Goal: Task Accomplishment & Management: Use online tool/utility

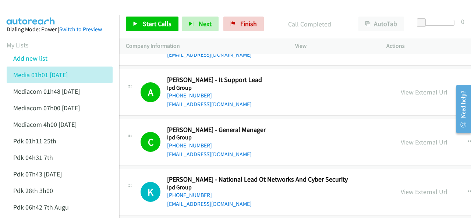
scroll to position [74, 0]
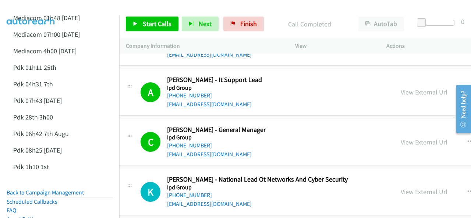
click at [41, 7] on img at bounding box center [30, 13] width 55 height 26
click at [154, 28] on span "Start Calls" at bounding box center [157, 24] width 29 height 8
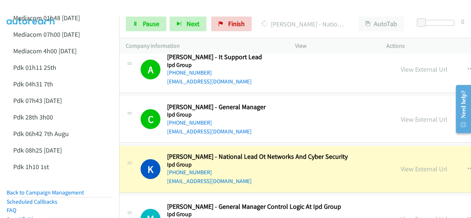
scroll to position [8008, 7]
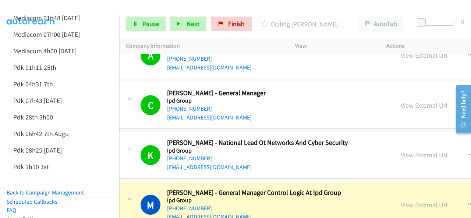
click at [53, 10] on img at bounding box center [30, 13] width 55 height 26
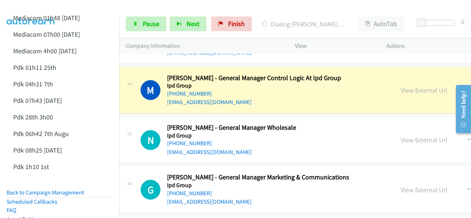
scroll to position [8081, 7]
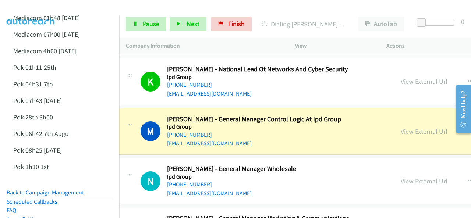
click at [46, 12] on img at bounding box center [30, 13] width 55 height 26
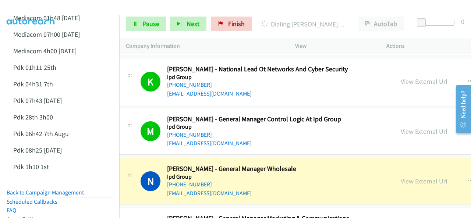
click at [42, 7] on img at bounding box center [30, 13] width 55 height 26
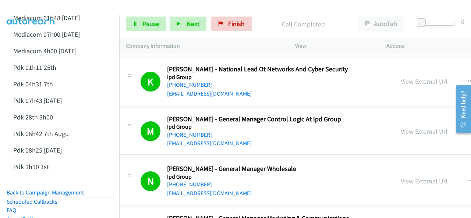
click at [39, 7] on img at bounding box center [30, 13] width 55 height 26
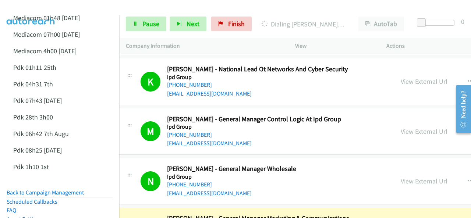
click at [43, 6] on img at bounding box center [30, 13] width 55 height 26
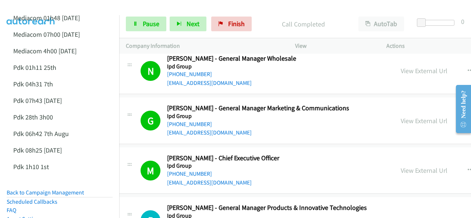
scroll to position [8229, 7]
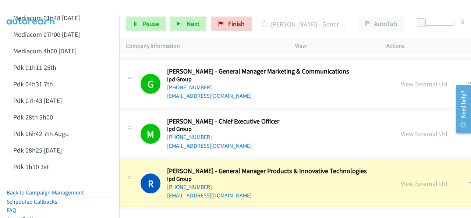
click at [32, 8] on img at bounding box center [30, 13] width 55 height 26
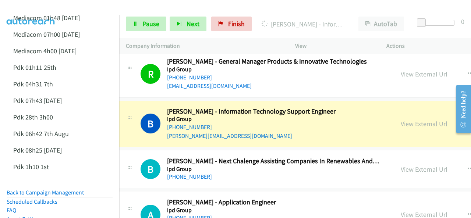
scroll to position [8339, 7]
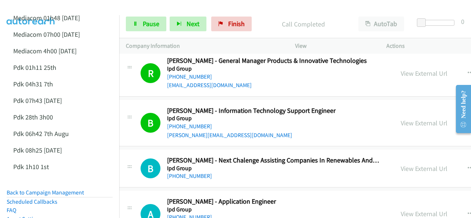
click at [39, 6] on img at bounding box center [30, 13] width 55 height 26
click at [40, 15] on link "Mediacom 01h48 [DATE]" at bounding box center [46, 18] width 67 height 8
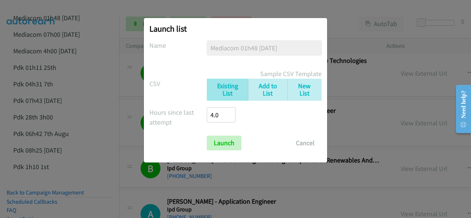
click at [145, 175] on div "Launch list No phone fields were returned for that Report or List View Please u…" at bounding box center [235, 113] width 471 height 212
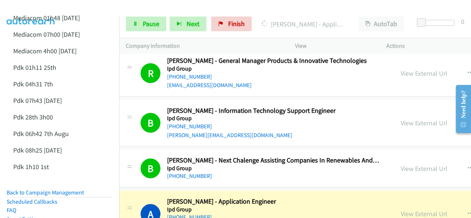
click at [50, 8] on img at bounding box center [30, 13] width 55 height 26
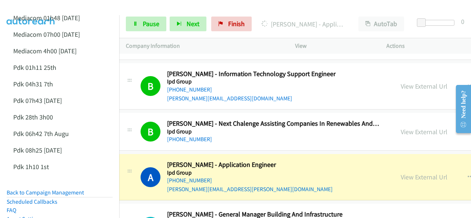
click at [96, 8] on div at bounding box center [232, 14] width 465 height 28
click at [52, 7] on img at bounding box center [30, 13] width 55 height 26
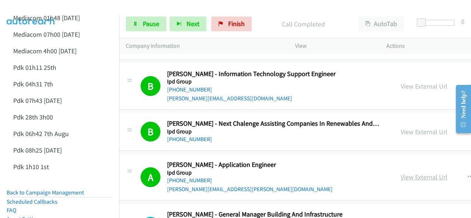
click at [401, 173] on link "View External Url" at bounding box center [424, 177] width 47 height 8
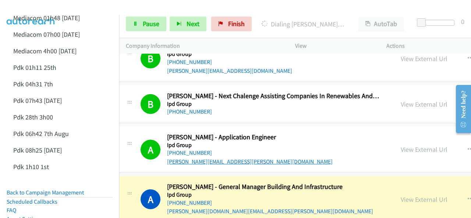
scroll to position [8413, 7]
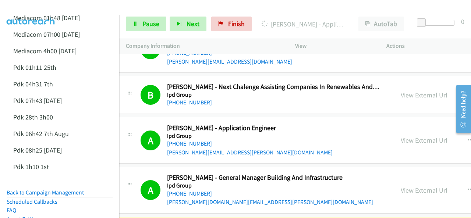
click at [41, 11] on img at bounding box center [30, 13] width 55 height 26
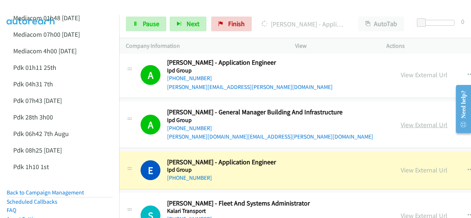
scroll to position [8487, 7]
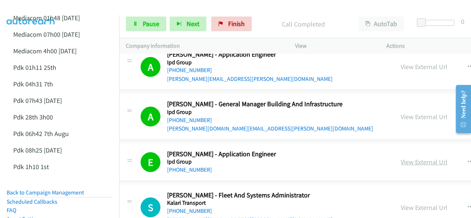
click at [401, 158] on link "View External Url" at bounding box center [424, 162] width 47 height 8
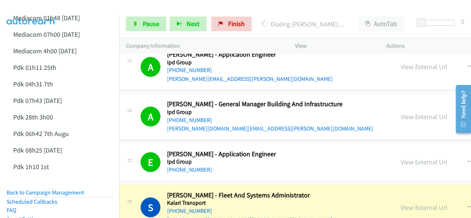
scroll to position [8560, 7]
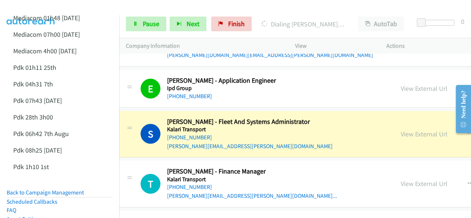
click at [48, 6] on img at bounding box center [30, 13] width 55 height 26
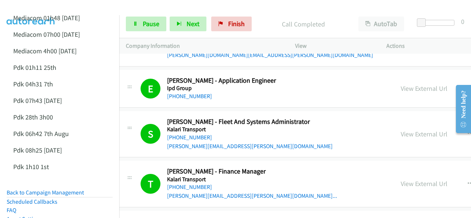
click at [39, 8] on img at bounding box center [30, 13] width 55 height 26
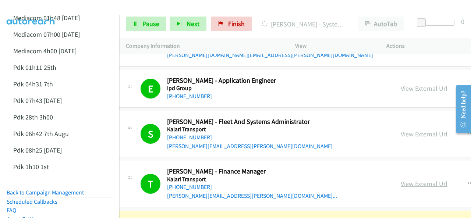
click at [401, 180] on link "View External Url" at bounding box center [424, 184] width 47 height 8
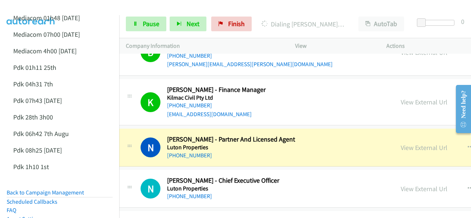
scroll to position [8744, 7]
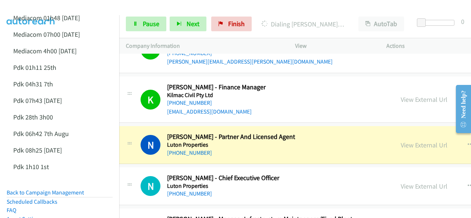
click at [57, 7] on img at bounding box center [30, 13] width 55 height 26
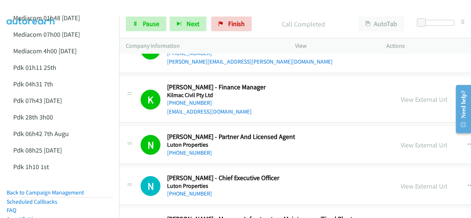
scroll to position [8781, 7]
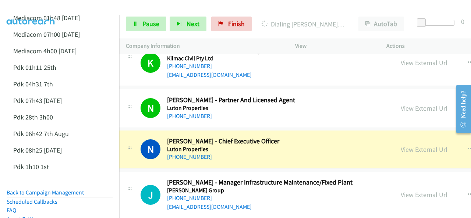
click at [35, 8] on img at bounding box center [30, 13] width 55 height 26
click at [38, 10] on img at bounding box center [30, 13] width 55 height 26
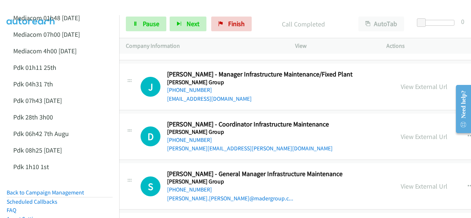
scroll to position [8965, 7]
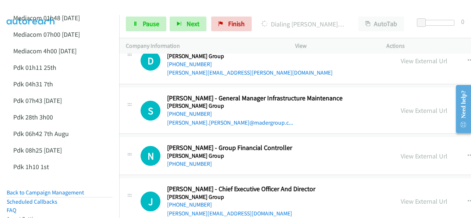
click at [61, 8] on div at bounding box center [232, 14] width 465 height 28
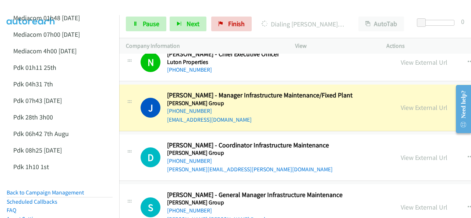
scroll to position [8855, 7]
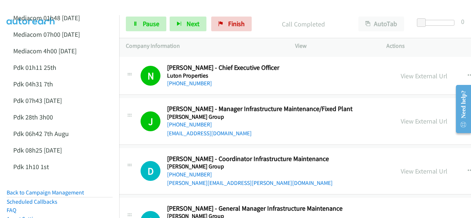
click at [61, 12] on div at bounding box center [232, 14] width 465 height 28
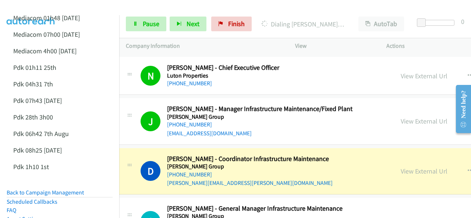
click at [32, 7] on img at bounding box center [30, 13] width 55 height 26
click at [66, 8] on div at bounding box center [232, 14] width 465 height 28
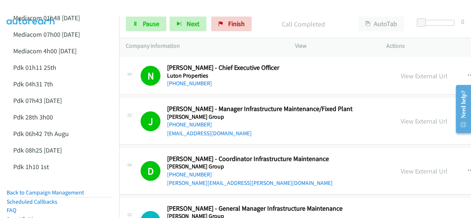
drag, startPoint x: 43, startPoint y: 7, endPoint x: 101, endPoint y: 0, distance: 57.8
click at [43, 7] on img at bounding box center [30, 13] width 55 height 26
click at [35, 8] on img at bounding box center [30, 13] width 55 height 26
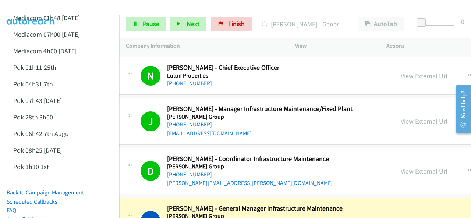
click at [401, 167] on link "View External Url" at bounding box center [424, 171] width 47 height 8
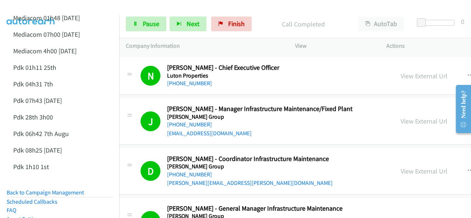
click at [36, 8] on img at bounding box center [30, 13] width 55 height 26
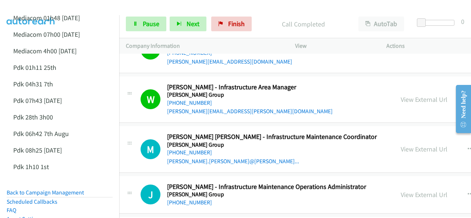
scroll to position [9150, 7]
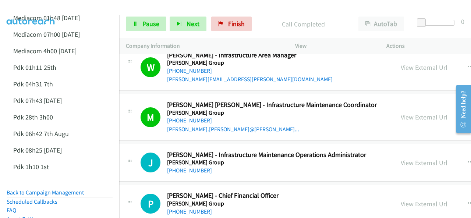
click at [38, 6] on img at bounding box center [30, 13] width 55 height 26
click at [34, 8] on img at bounding box center [30, 13] width 55 height 26
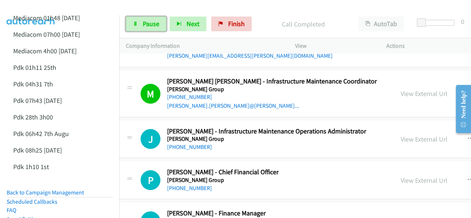
scroll to position [9186, 7]
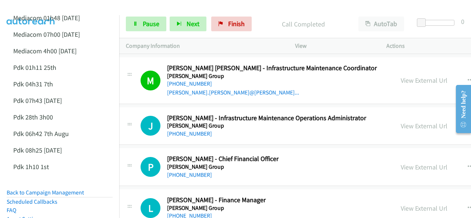
click at [42, 7] on img at bounding box center [30, 13] width 55 height 26
click at [142, 23] on link "Pause" at bounding box center [146, 24] width 41 height 15
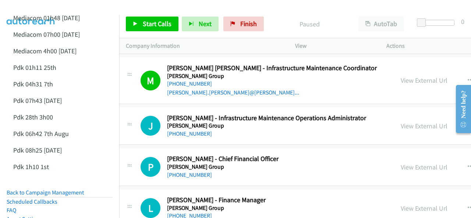
click at [37, 9] on img at bounding box center [30, 13] width 55 height 26
click at [142, 22] on link "Start Calls" at bounding box center [152, 24] width 53 height 15
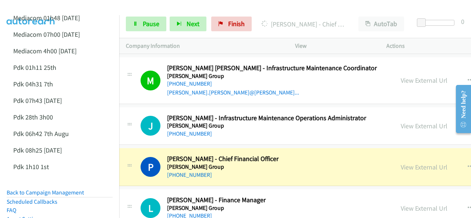
click at [44, 8] on img at bounding box center [30, 13] width 55 height 26
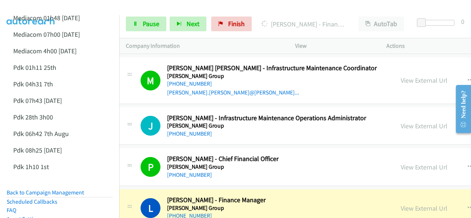
click at [45, 7] on img at bounding box center [30, 13] width 55 height 26
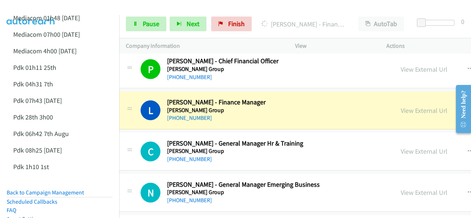
scroll to position [9297, 7]
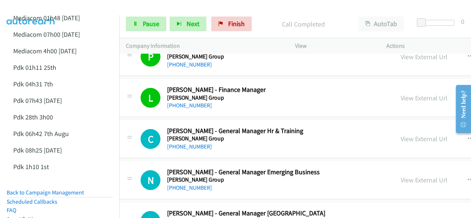
click at [30, 8] on img at bounding box center [30, 13] width 55 height 26
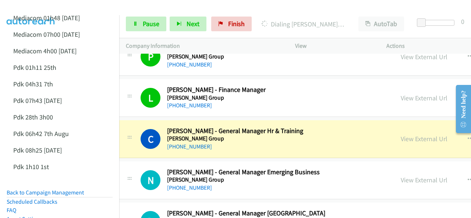
click at [36, 7] on img at bounding box center [30, 13] width 55 height 26
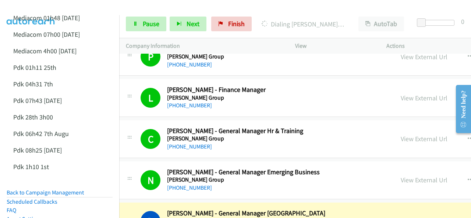
click at [34, 6] on img at bounding box center [30, 13] width 55 height 26
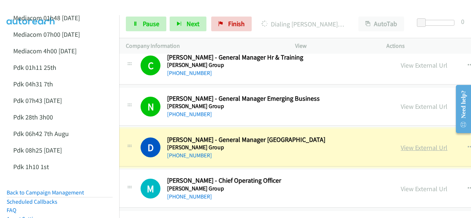
click at [401, 144] on link "View External Url" at bounding box center [424, 148] width 47 height 8
click at [141, 22] on link "Pause" at bounding box center [146, 24] width 41 height 15
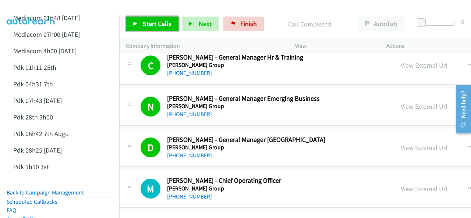
click at [135, 21] on link "Start Calls" at bounding box center [152, 24] width 53 height 15
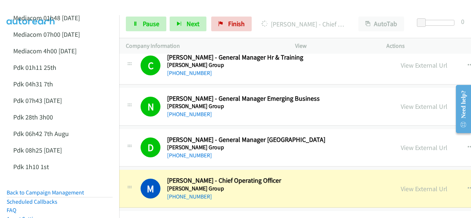
drag, startPoint x: 42, startPoint y: 9, endPoint x: 66, endPoint y: 13, distance: 23.8
click at [42, 9] on img at bounding box center [30, 13] width 55 height 26
click at [401, 185] on link "View External Url" at bounding box center [424, 189] width 47 height 8
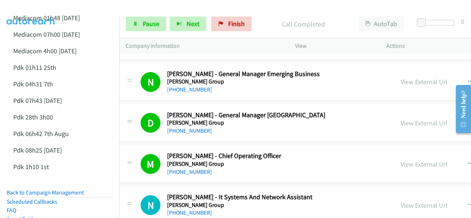
scroll to position [9407, 7]
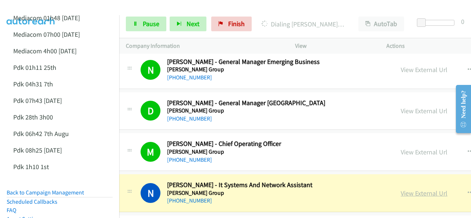
click at [401, 189] on link "View External Url" at bounding box center [424, 193] width 47 height 8
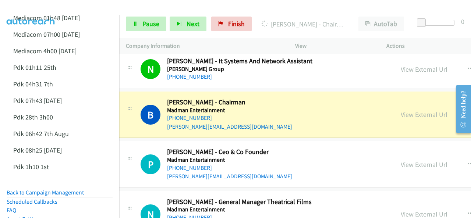
scroll to position [9518, 7]
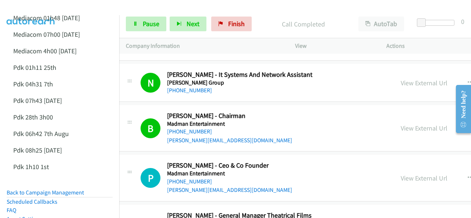
click at [33, 7] on img at bounding box center [30, 13] width 55 height 26
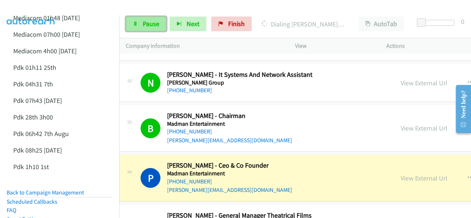
click at [141, 24] on link "Pause" at bounding box center [146, 24] width 41 height 15
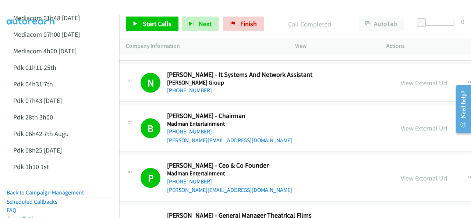
click at [26, 10] on img at bounding box center [30, 13] width 55 height 26
click at [144, 23] on span "Start Calls" at bounding box center [157, 24] width 29 height 8
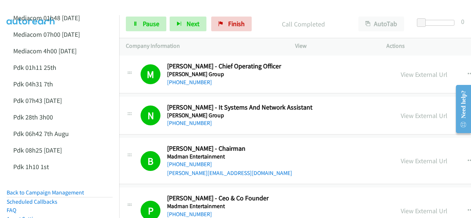
scroll to position [9481, 7]
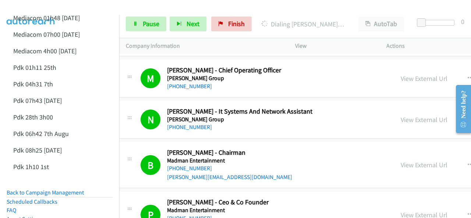
click at [55, 7] on img at bounding box center [30, 13] width 55 height 26
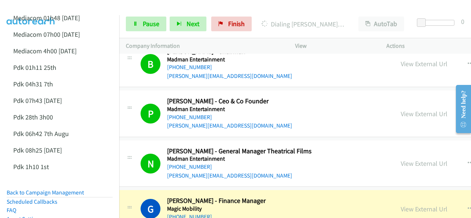
scroll to position [9592, 7]
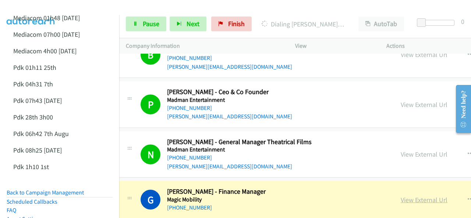
click at [401, 196] on link "View External Url" at bounding box center [424, 200] width 47 height 8
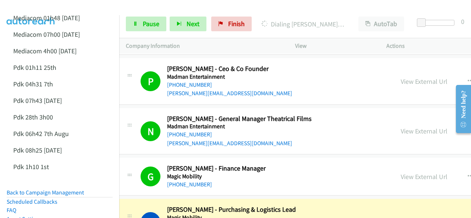
scroll to position [9702, 7]
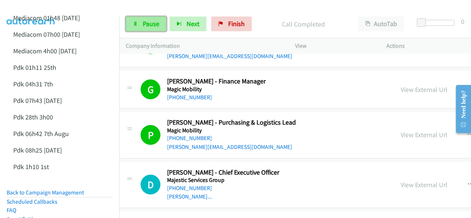
click at [141, 18] on link "Pause" at bounding box center [146, 24] width 41 height 15
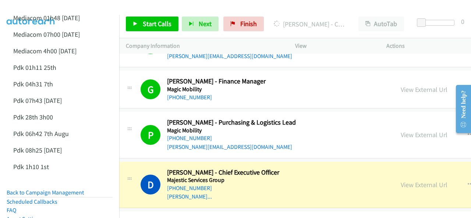
click at [50, 6] on img at bounding box center [30, 13] width 55 height 26
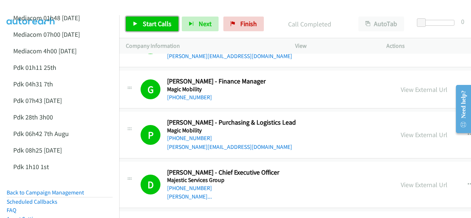
click at [146, 27] on span "Start Calls" at bounding box center [157, 24] width 29 height 8
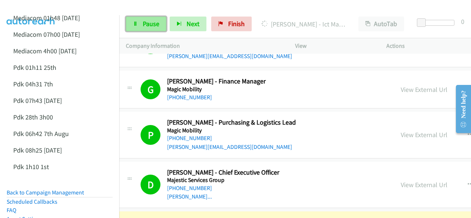
click at [150, 22] on span "Pause" at bounding box center [151, 24] width 17 height 8
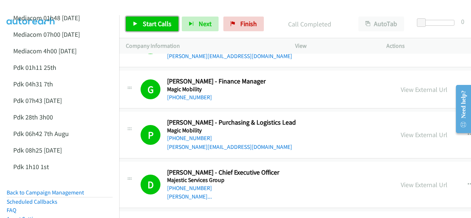
click at [151, 19] on link "Start Calls" at bounding box center [152, 24] width 53 height 15
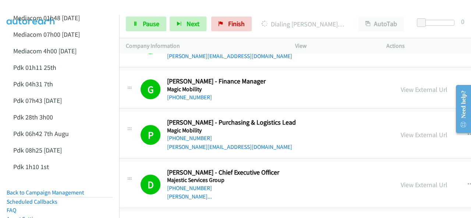
click at [49, 7] on img at bounding box center [30, 13] width 55 height 26
click at [140, 24] on link "Pause" at bounding box center [146, 24] width 41 height 15
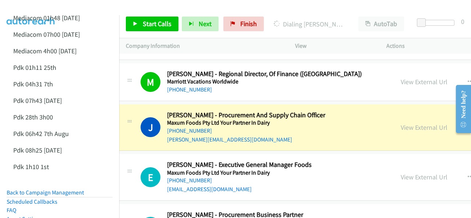
scroll to position [9960, 7]
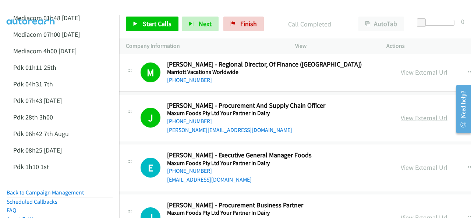
click at [401, 114] on link "View External Url" at bounding box center [424, 118] width 47 height 8
click at [147, 22] on span "Start Calls" at bounding box center [157, 24] width 29 height 8
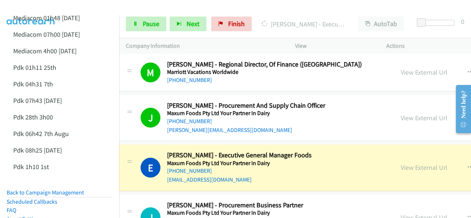
click at [41, 7] on img at bounding box center [30, 13] width 55 height 26
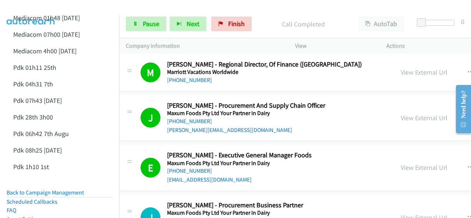
click at [29, 6] on img at bounding box center [30, 13] width 55 height 26
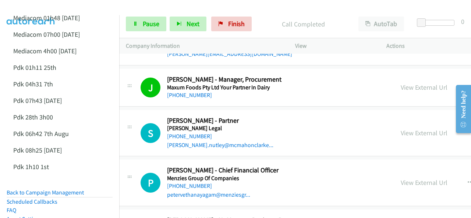
scroll to position [10144, 7]
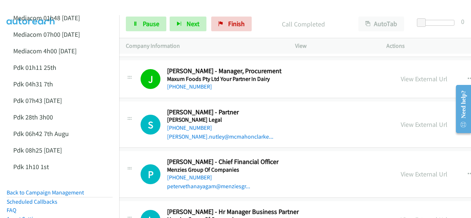
click at [28, 10] on img at bounding box center [30, 13] width 55 height 26
click at [54, 7] on img at bounding box center [30, 13] width 55 height 26
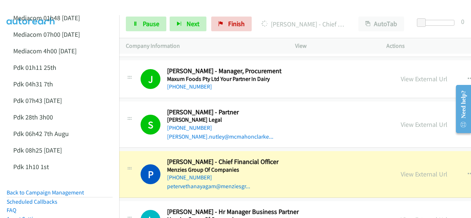
click at [101, 8] on div at bounding box center [232, 14] width 465 height 28
click at [143, 27] on span "Pause" at bounding box center [151, 24] width 17 height 8
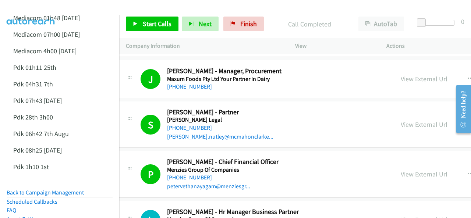
click at [46, 6] on img at bounding box center [30, 13] width 55 height 26
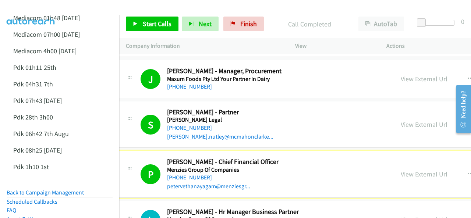
click at [401, 170] on link "View External Url" at bounding box center [424, 174] width 47 height 8
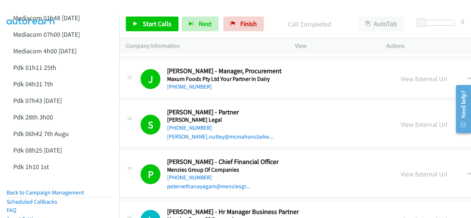
click at [106, 8] on div at bounding box center [232, 14] width 465 height 28
click at [147, 23] on span "Start Calls" at bounding box center [157, 24] width 29 height 8
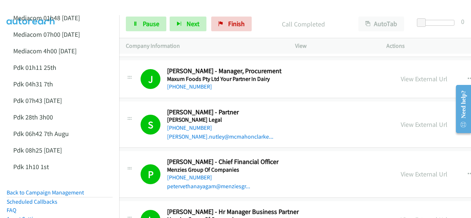
click at [42, 6] on img at bounding box center [30, 13] width 55 height 26
click at [138, 22] on link "Pause" at bounding box center [146, 24] width 41 height 15
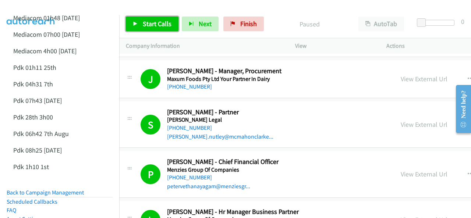
click at [144, 23] on span "Start Calls" at bounding box center [157, 24] width 29 height 8
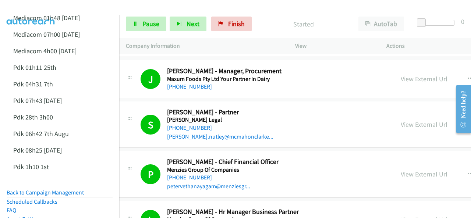
scroll to position [10181, 7]
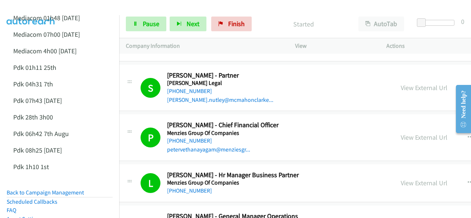
click at [52, 10] on img at bounding box center [30, 13] width 55 height 26
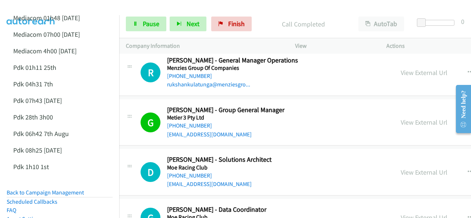
scroll to position [10365, 7]
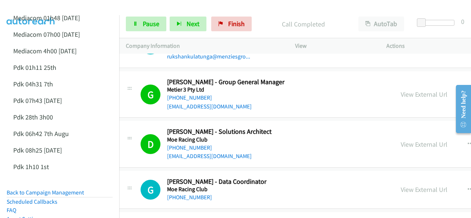
click at [43, 8] on img at bounding box center [30, 13] width 55 height 26
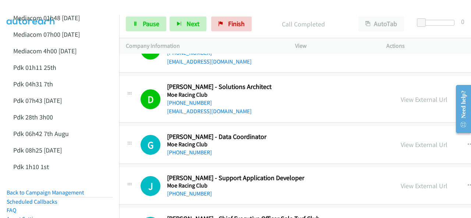
scroll to position [10439, 7]
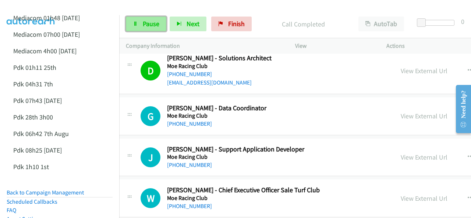
click at [152, 23] on span "Pause" at bounding box center [151, 24] width 17 height 8
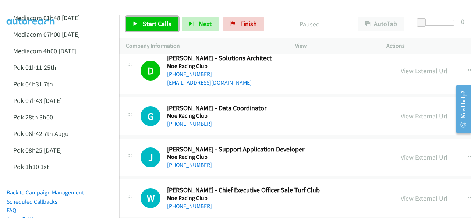
click at [148, 25] on span "Start Calls" at bounding box center [157, 24] width 29 height 8
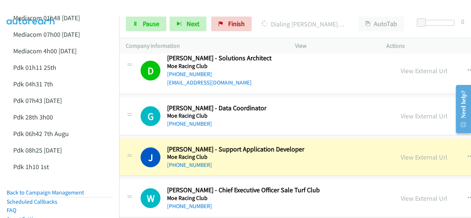
click at [36, 9] on img at bounding box center [30, 13] width 55 height 26
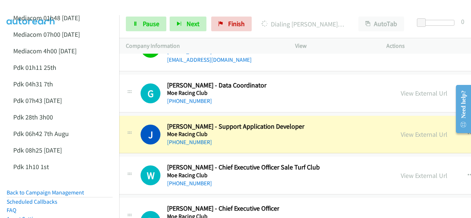
scroll to position [10476, 7]
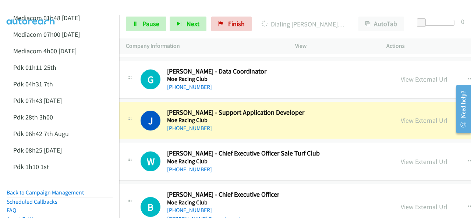
click at [49, 6] on img at bounding box center [30, 13] width 55 height 26
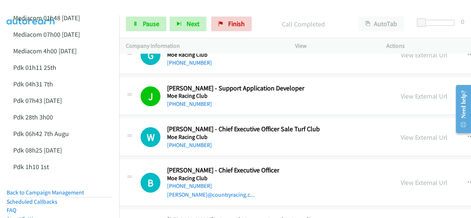
scroll to position [10512, 7]
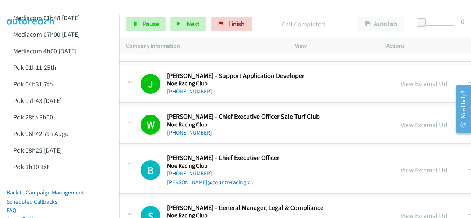
click at [40, 8] on img at bounding box center [30, 13] width 55 height 26
click at [145, 26] on span "Pause" at bounding box center [151, 24] width 17 height 8
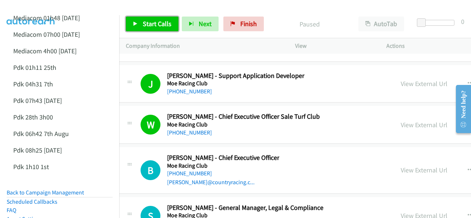
click at [147, 26] on span "Start Calls" at bounding box center [157, 24] width 29 height 8
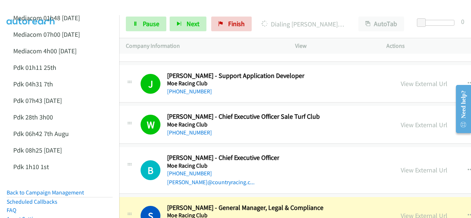
click at [63, 7] on div at bounding box center [232, 14] width 465 height 28
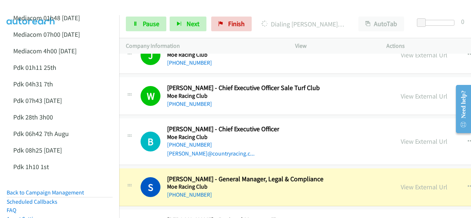
scroll to position [10586, 7]
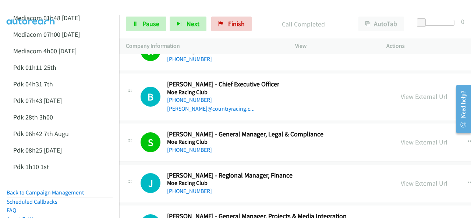
click at [55, 7] on img at bounding box center [30, 13] width 55 height 26
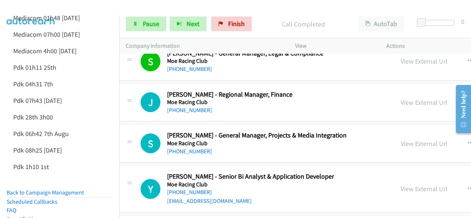
scroll to position [10623, 7]
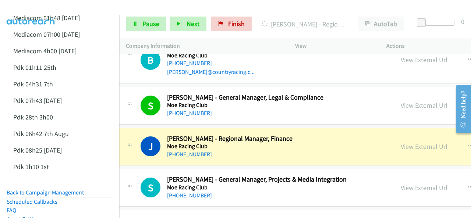
click at [44, 7] on img at bounding box center [30, 13] width 55 height 26
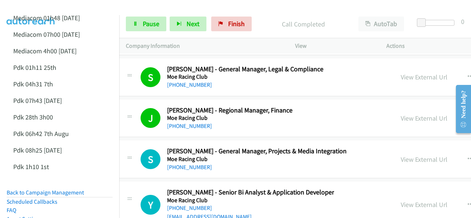
scroll to position [10660, 7]
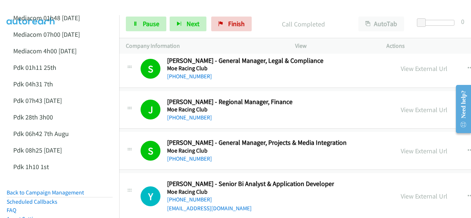
click at [46, 9] on img at bounding box center [30, 13] width 55 height 26
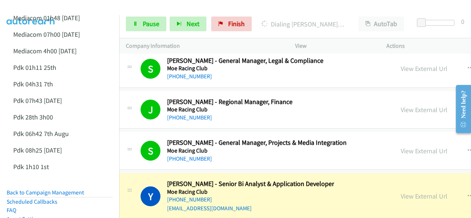
click at [52, 11] on img at bounding box center [30, 13] width 55 height 26
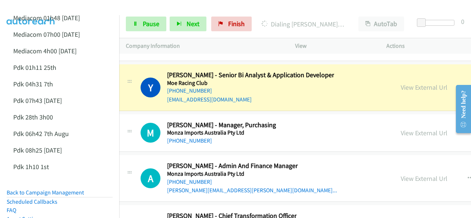
scroll to position [10770, 7]
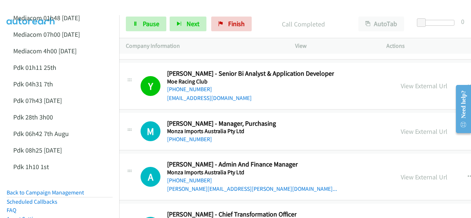
click at [41, 8] on img at bounding box center [30, 13] width 55 height 26
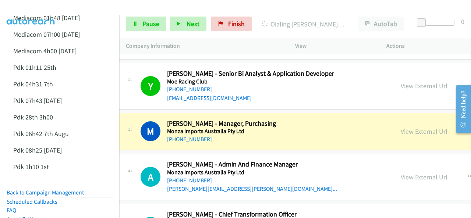
click at [41, 11] on img at bounding box center [30, 13] width 55 height 26
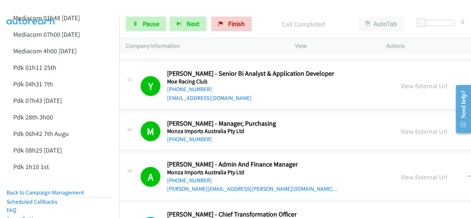
click at [32, 11] on img at bounding box center [30, 13] width 55 height 26
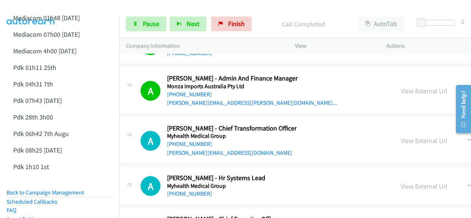
scroll to position [10844, 7]
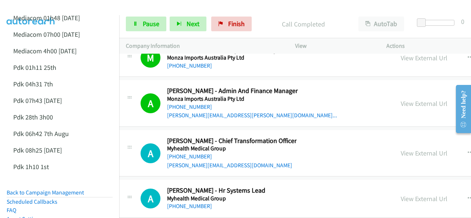
click at [42, 8] on img at bounding box center [30, 13] width 55 height 26
click at [139, 25] on link "Pause" at bounding box center [146, 24] width 41 height 15
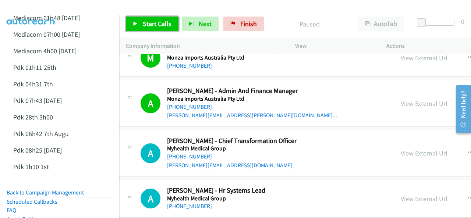
click at [149, 25] on span "Start Calls" at bounding box center [157, 24] width 29 height 8
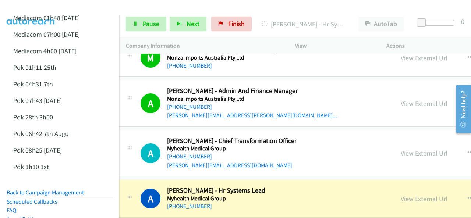
click at [33, 6] on img at bounding box center [30, 13] width 55 height 26
click at [401, 195] on link "View External Url" at bounding box center [424, 199] width 47 height 8
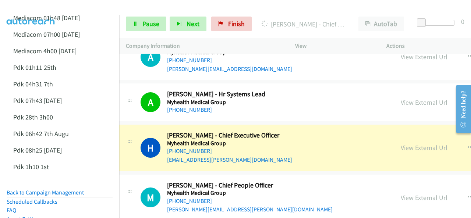
scroll to position [10954, 7]
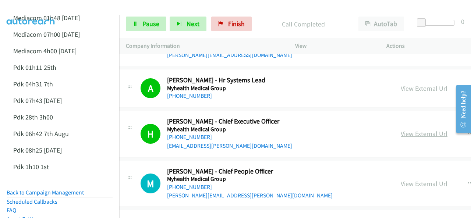
click at [401, 130] on link "View External Url" at bounding box center [424, 134] width 47 height 8
click at [141, 27] on link "Pause" at bounding box center [146, 24] width 41 height 15
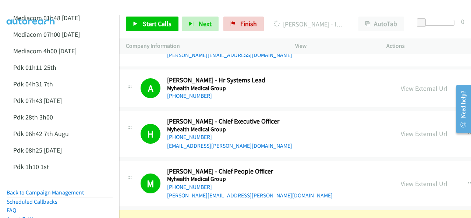
click at [55, 7] on img at bounding box center [30, 13] width 55 height 26
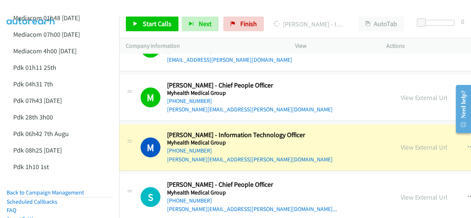
scroll to position [11065, 7]
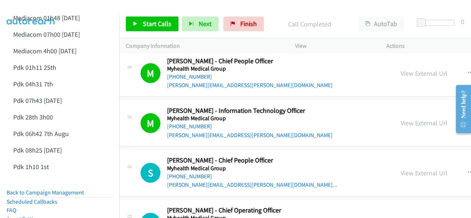
click at [101, 8] on div at bounding box center [232, 14] width 465 height 28
click at [150, 21] on span "Start Calls" at bounding box center [157, 24] width 29 height 8
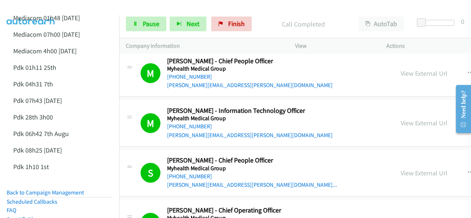
drag, startPoint x: 38, startPoint y: 8, endPoint x: 45, endPoint y: 5, distance: 7.3
click at [38, 8] on img at bounding box center [30, 13] width 55 height 26
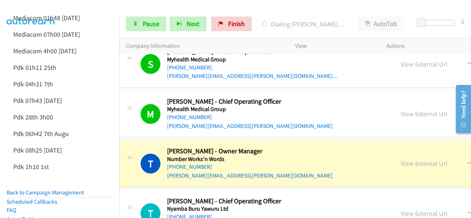
scroll to position [11175, 7]
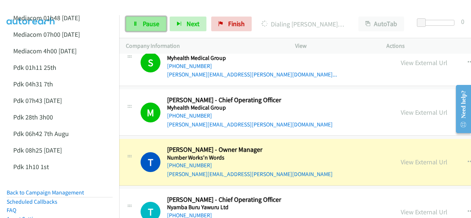
click at [137, 21] on link "Pause" at bounding box center [146, 24] width 41 height 15
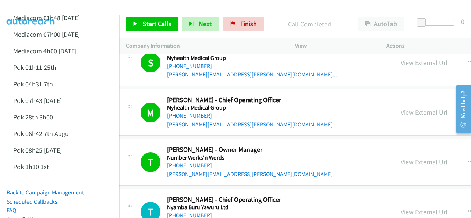
click at [401, 158] on link "View External Url" at bounding box center [424, 162] width 47 height 8
click at [151, 20] on span "Start Calls" at bounding box center [157, 24] width 29 height 8
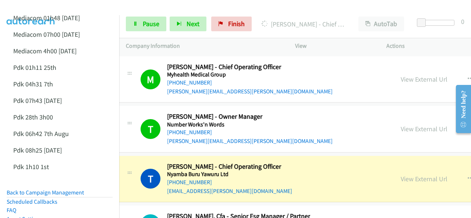
scroll to position [11249, 7]
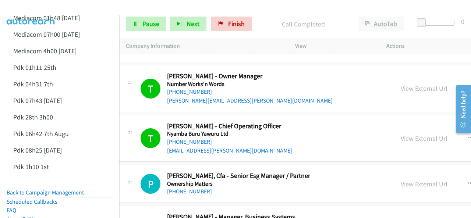
click at [36, 6] on img at bounding box center [30, 13] width 55 height 26
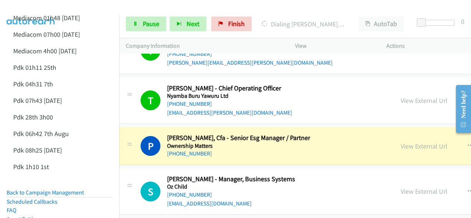
scroll to position [11323, 7]
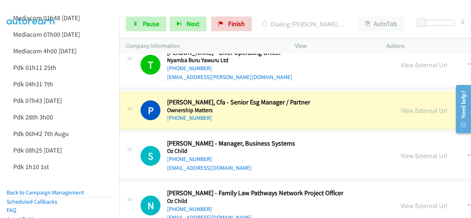
click at [51, 6] on img at bounding box center [30, 13] width 55 height 26
click at [40, 7] on img at bounding box center [30, 13] width 55 height 26
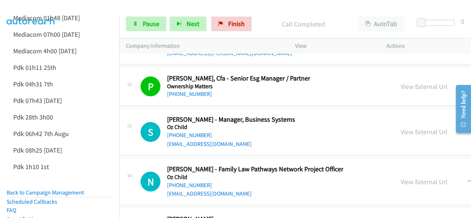
scroll to position [11360, 7]
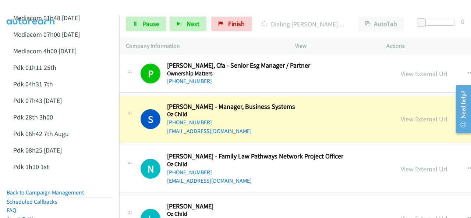
drag, startPoint x: 49, startPoint y: 7, endPoint x: 49, endPoint y: 0, distance: 6.7
click at [49, 7] on img at bounding box center [30, 13] width 55 height 26
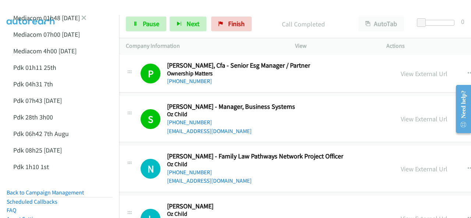
drag, startPoint x: 29, startPoint y: 9, endPoint x: 58, endPoint y: 23, distance: 32.6
click at [29, 9] on img at bounding box center [30, 13] width 55 height 26
click at [49, 6] on img at bounding box center [30, 13] width 55 height 26
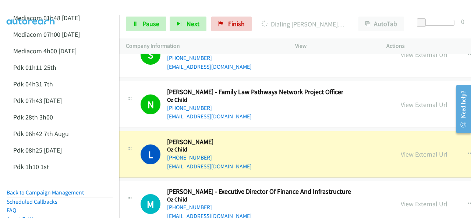
scroll to position [11433, 7]
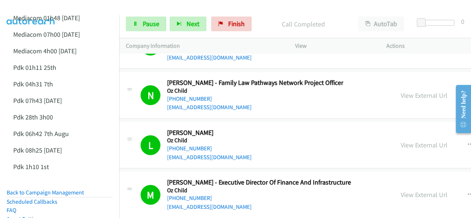
click at [57, 11] on img at bounding box center [30, 13] width 55 height 26
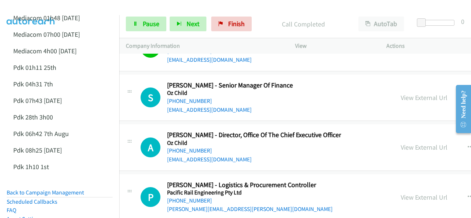
scroll to position [11544, 7]
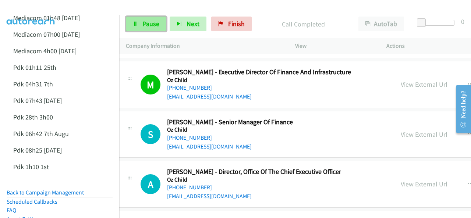
click at [135, 24] on icon at bounding box center [135, 24] width 5 height 5
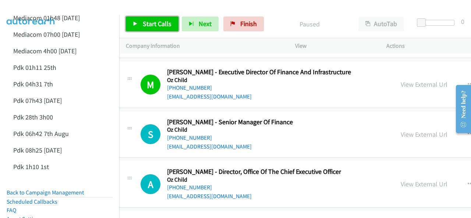
click at [146, 22] on span "Start Calls" at bounding box center [157, 24] width 29 height 8
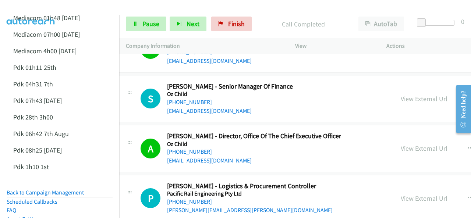
scroll to position [11581, 7]
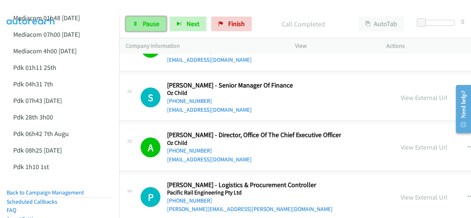
click at [149, 20] on span "Pause" at bounding box center [151, 24] width 17 height 8
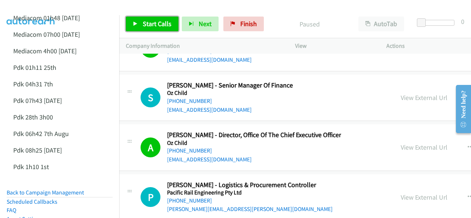
click at [147, 24] on span "Start Calls" at bounding box center [157, 24] width 29 height 8
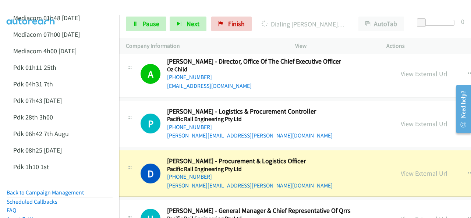
scroll to position [11691, 7]
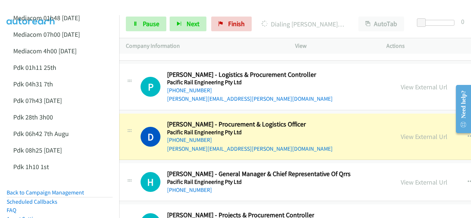
click at [99, 7] on div at bounding box center [232, 14] width 465 height 28
click at [401, 133] on link "View External Url" at bounding box center [424, 137] width 47 height 8
click at [141, 22] on link "Pause" at bounding box center [146, 24] width 41 height 15
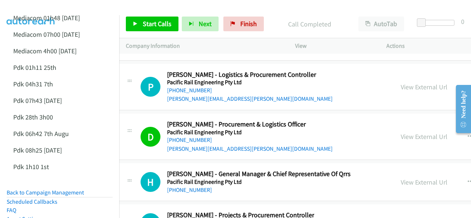
click at [59, 6] on div at bounding box center [232, 14] width 465 height 28
click at [150, 23] on span "Start Calls" at bounding box center [157, 24] width 29 height 8
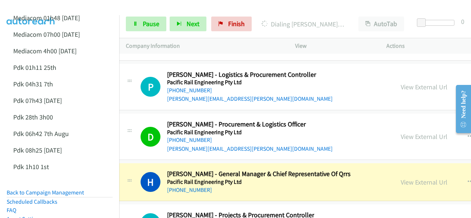
click at [43, 10] on img at bounding box center [30, 13] width 55 height 26
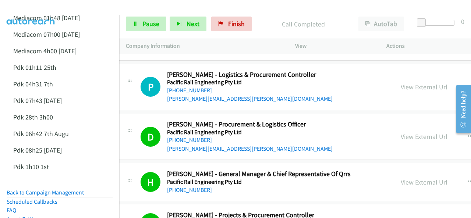
click at [43, 8] on img at bounding box center [30, 13] width 55 height 26
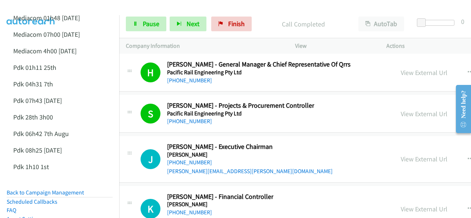
scroll to position [11802, 7]
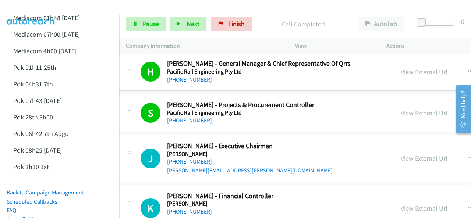
click at [33, 6] on img at bounding box center [30, 13] width 55 height 26
click at [143, 26] on span "Pause" at bounding box center [151, 24] width 17 height 8
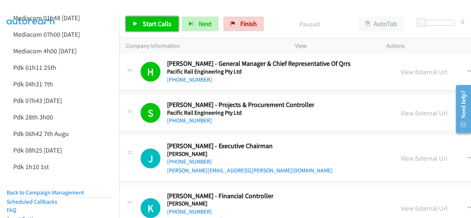
click at [139, 19] on link "Start Calls" at bounding box center [152, 24] width 53 height 15
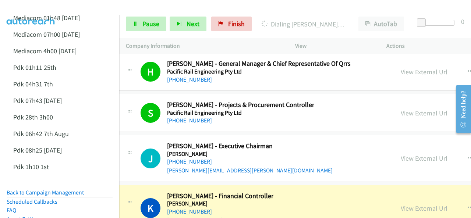
click at [38, 8] on img at bounding box center [30, 13] width 55 height 26
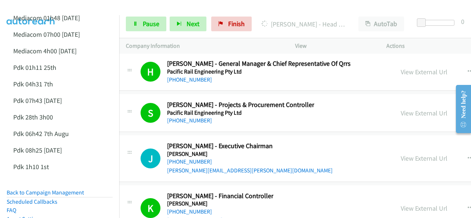
click at [36, 8] on img at bounding box center [30, 13] width 55 height 26
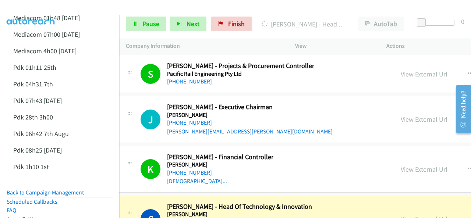
scroll to position [11875, 7]
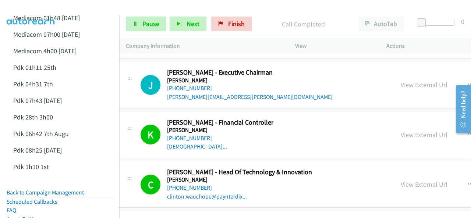
click at [44, 8] on img at bounding box center [30, 13] width 55 height 26
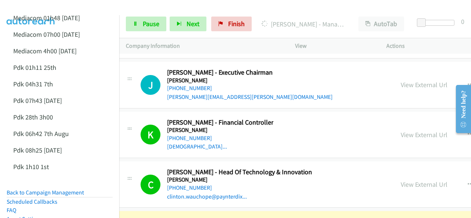
scroll to position [11986, 7]
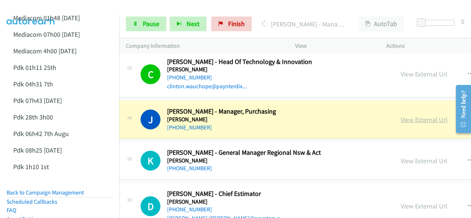
click at [401, 116] on link "View External Url" at bounding box center [424, 120] width 47 height 8
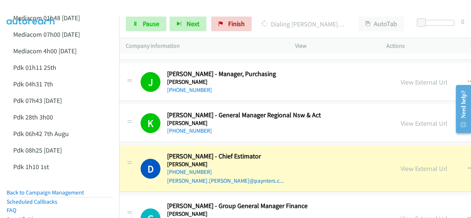
scroll to position [12059, 7]
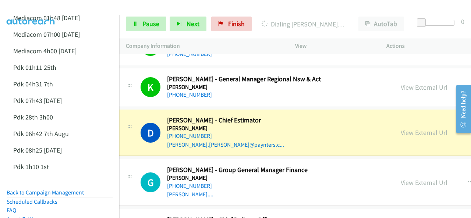
click at [208, 6] on div at bounding box center [232, 14] width 465 height 28
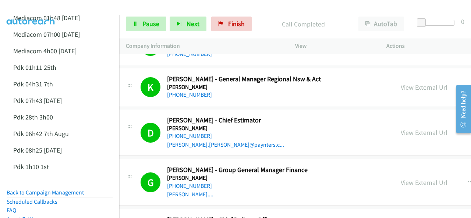
click at [42, 6] on img at bounding box center [30, 13] width 55 height 26
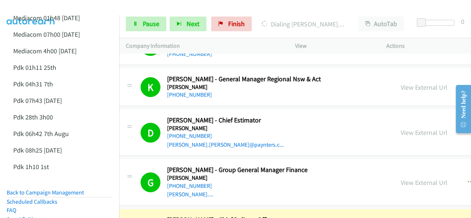
click at [35, 11] on img at bounding box center [30, 13] width 55 height 26
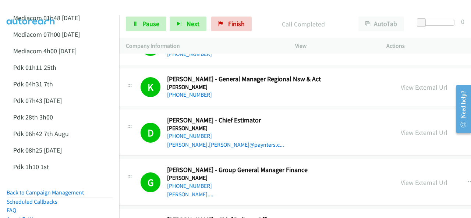
click at [44, 6] on img at bounding box center [30, 13] width 55 height 26
click at [78, 6] on div at bounding box center [232, 14] width 465 height 28
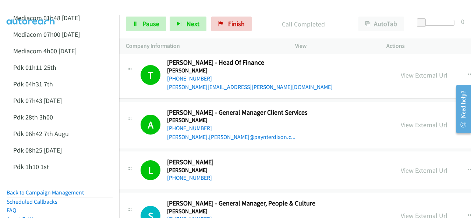
scroll to position [12280, 7]
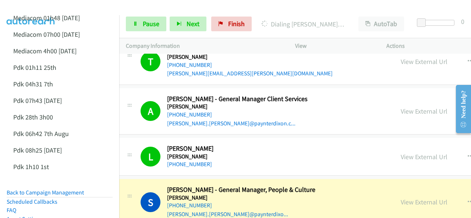
click at [52, 6] on img at bounding box center [30, 13] width 55 height 26
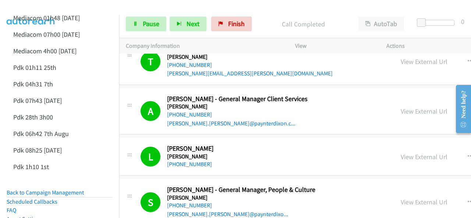
click at [39, 8] on img at bounding box center [30, 13] width 55 height 26
click at [150, 27] on span "Pause" at bounding box center [151, 24] width 17 height 8
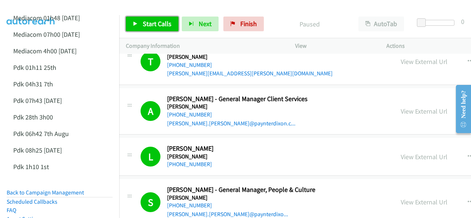
click at [164, 27] on span "Start Calls" at bounding box center [157, 24] width 29 height 8
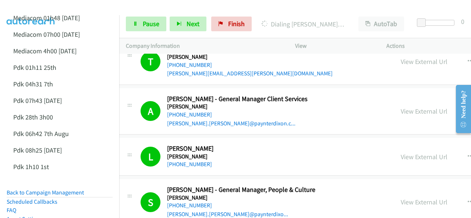
click at [37, 6] on img at bounding box center [30, 13] width 55 height 26
click at [50, 6] on img at bounding box center [30, 13] width 55 height 26
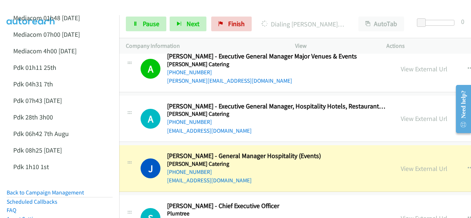
scroll to position [12465, 7]
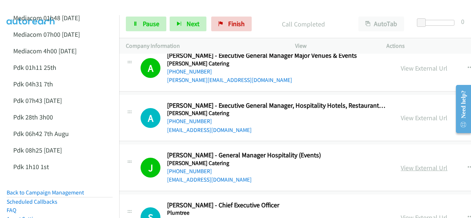
drag, startPoint x: 351, startPoint y: 136, endPoint x: 343, endPoint y: 139, distance: 8.4
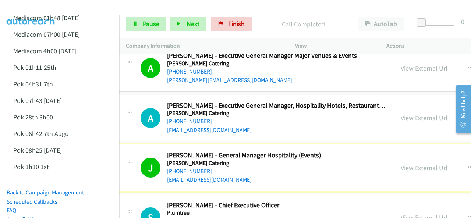
click at [401, 164] on link "View External Url" at bounding box center [424, 168] width 47 height 8
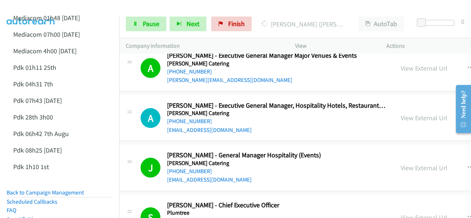
click at [56, 7] on img at bounding box center [30, 13] width 55 height 26
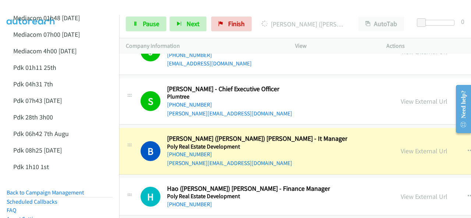
scroll to position [12612, 7]
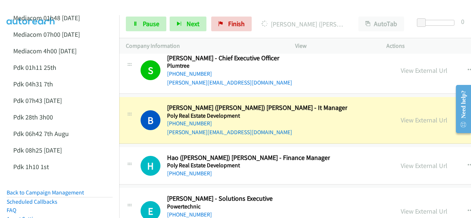
click at [100, 7] on div at bounding box center [232, 14] width 465 height 28
click at [144, 22] on span "Pause" at bounding box center [151, 24] width 17 height 8
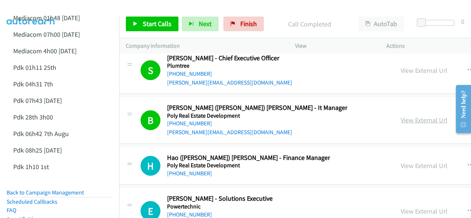
click at [401, 116] on link "View External Url" at bounding box center [424, 120] width 47 height 8
click at [157, 22] on span "Start Calls" at bounding box center [157, 24] width 29 height 8
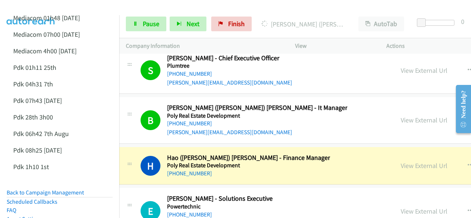
click at [32, 8] on img at bounding box center [30, 13] width 55 height 26
click at [401, 162] on link "View External Url" at bounding box center [424, 166] width 47 height 8
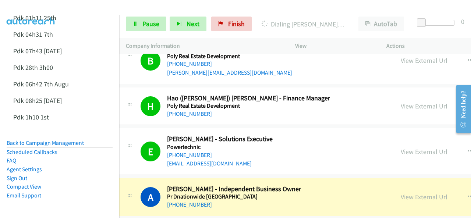
scroll to position [12686, 7]
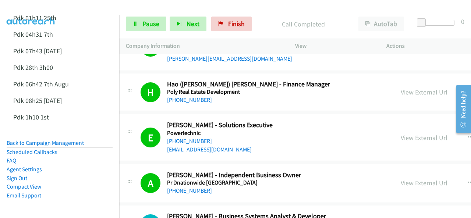
click at [30, 8] on img at bounding box center [30, 13] width 55 height 26
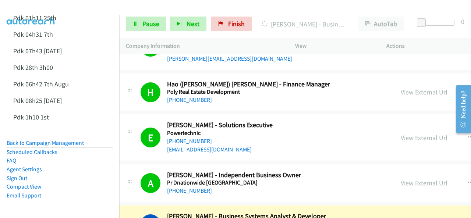
click at [401, 179] on link "View External Url" at bounding box center [424, 183] width 47 height 8
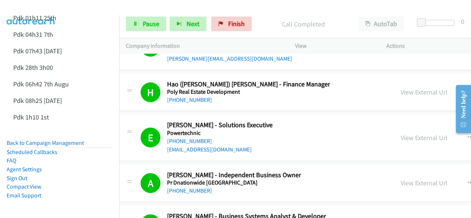
click at [35, 11] on img at bounding box center [30, 13] width 55 height 26
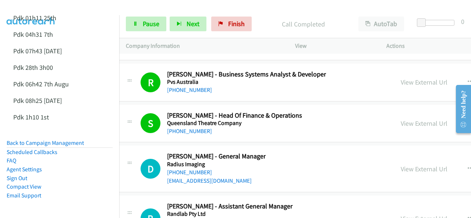
scroll to position [12833, 7]
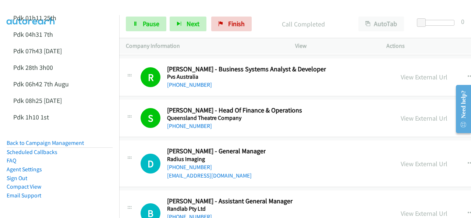
click at [46, 7] on img at bounding box center [30, 13] width 55 height 26
drag, startPoint x: 31, startPoint y: 10, endPoint x: 82, endPoint y: 29, distance: 54.5
click at [32, 10] on img at bounding box center [30, 13] width 55 height 26
drag, startPoint x: 35, startPoint y: 15, endPoint x: 52, endPoint y: 10, distance: 17.4
click at [35, 15] on link "Pdk 01h11 25th" at bounding box center [34, 18] width 43 height 8
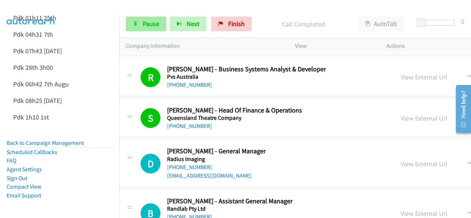
click at [142, 29] on div "Start Calls Pause Next Finish Call Completed AutoTab AutoTab 0" at bounding box center [295, 24] width 352 height 28
click at [141, 27] on link "Pause" at bounding box center [146, 24] width 41 height 15
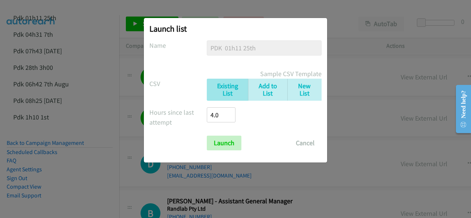
click at [95, 18] on div "Launch list No phone fields were returned for that Report or List View Please u…" at bounding box center [235, 113] width 471 height 212
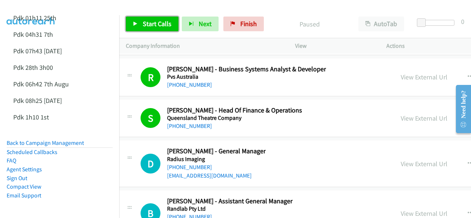
click at [148, 22] on span "Start Calls" at bounding box center [157, 24] width 29 height 8
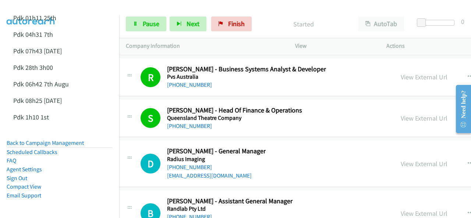
click at [36, 6] on img at bounding box center [30, 13] width 55 height 26
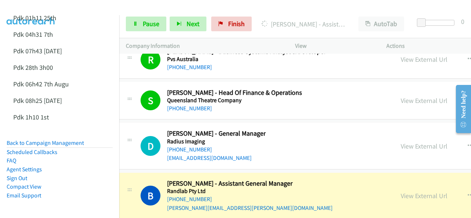
scroll to position [12870, 7]
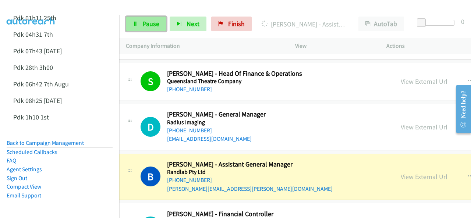
click at [140, 22] on link "Pause" at bounding box center [146, 24] width 41 height 15
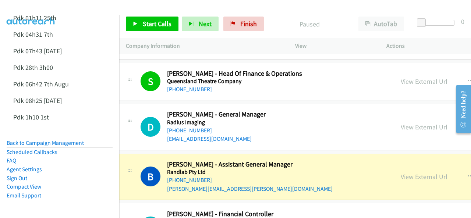
click at [36, 12] on img at bounding box center [30, 13] width 55 height 26
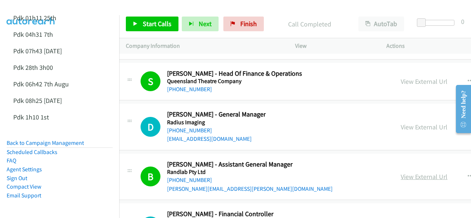
click at [401, 173] on link "View External Url" at bounding box center [424, 177] width 47 height 8
click at [144, 21] on span "Start Calls" at bounding box center [157, 24] width 29 height 8
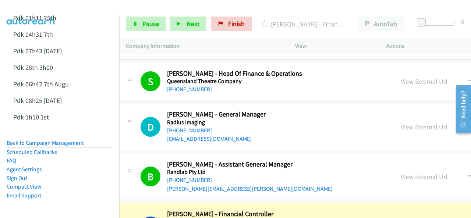
scroll to position [12980, 7]
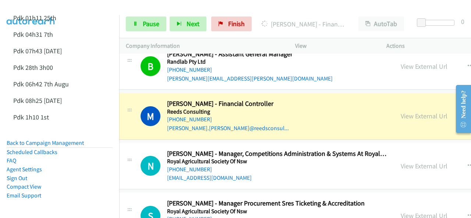
click at [88, 12] on div at bounding box center [232, 14] width 465 height 28
click at [401, 112] on link "View External Url" at bounding box center [424, 116] width 47 height 8
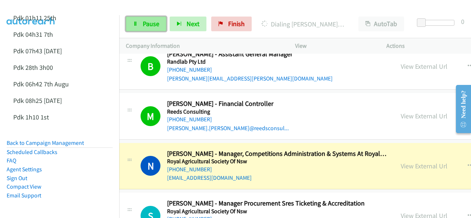
click at [146, 22] on span "Pause" at bounding box center [151, 24] width 17 height 8
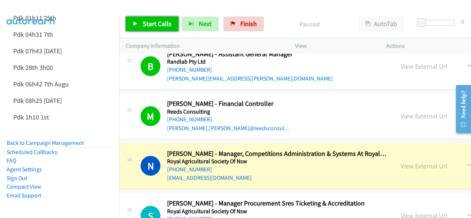
click at [155, 22] on span "Start Calls" at bounding box center [157, 24] width 29 height 8
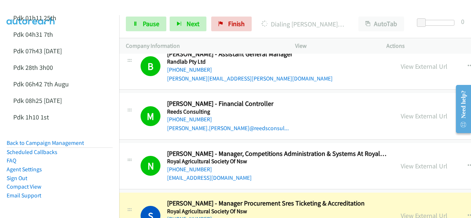
click at [55, 12] on img at bounding box center [30, 13] width 55 height 26
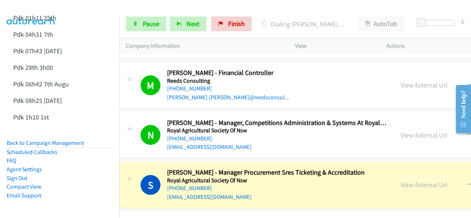
scroll to position [13054, 7]
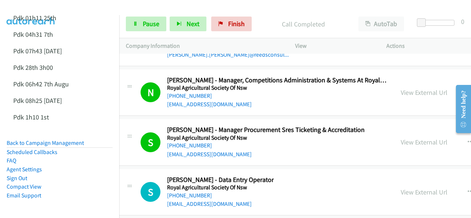
click at [28, 6] on img at bounding box center [30, 13] width 55 height 26
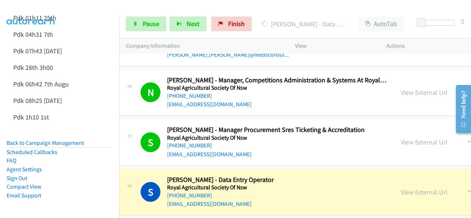
click at [51, 13] on img at bounding box center [30, 13] width 55 height 26
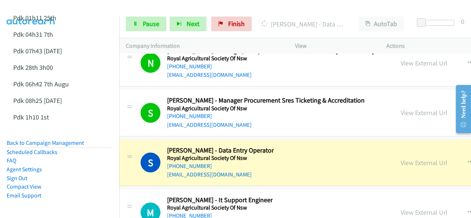
scroll to position [13091, 7]
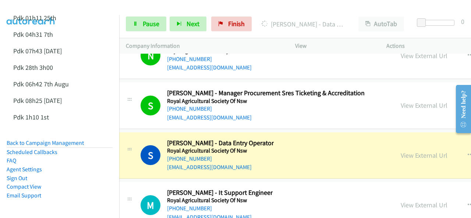
click at [43, 6] on img at bounding box center [30, 13] width 55 height 26
click at [49, 14] on img at bounding box center [30, 13] width 55 height 26
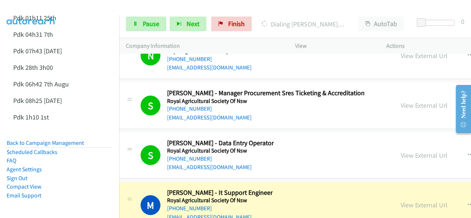
click at [20, 9] on img at bounding box center [30, 13] width 55 height 26
click at [140, 24] on link "Pause" at bounding box center [146, 24] width 41 height 15
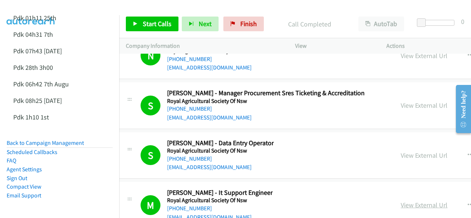
click at [401, 201] on link "View External Url" at bounding box center [424, 205] width 47 height 8
